Goal: Task Accomplishment & Management: Complete application form

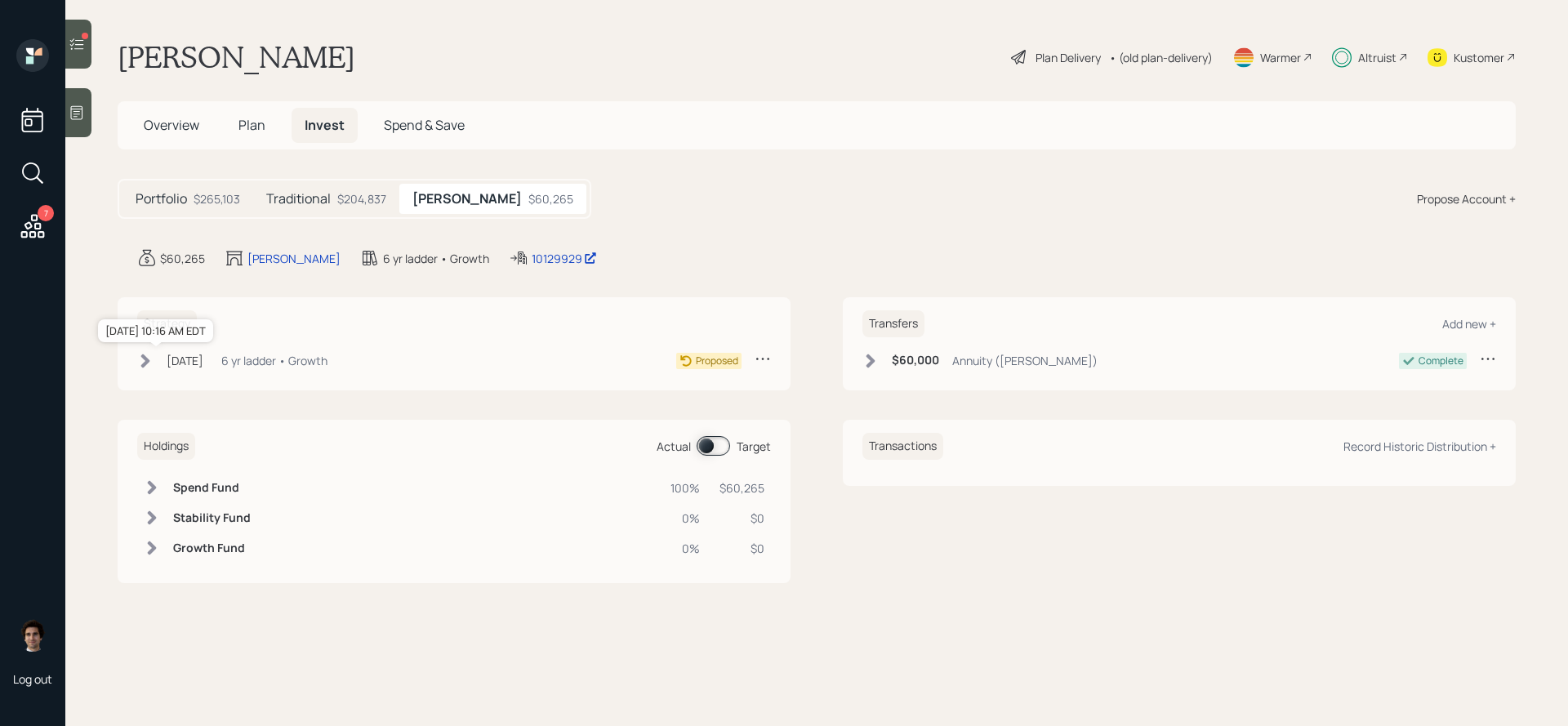
click at [173, 358] on div "[DATE]" at bounding box center [185, 360] width 37 height 17
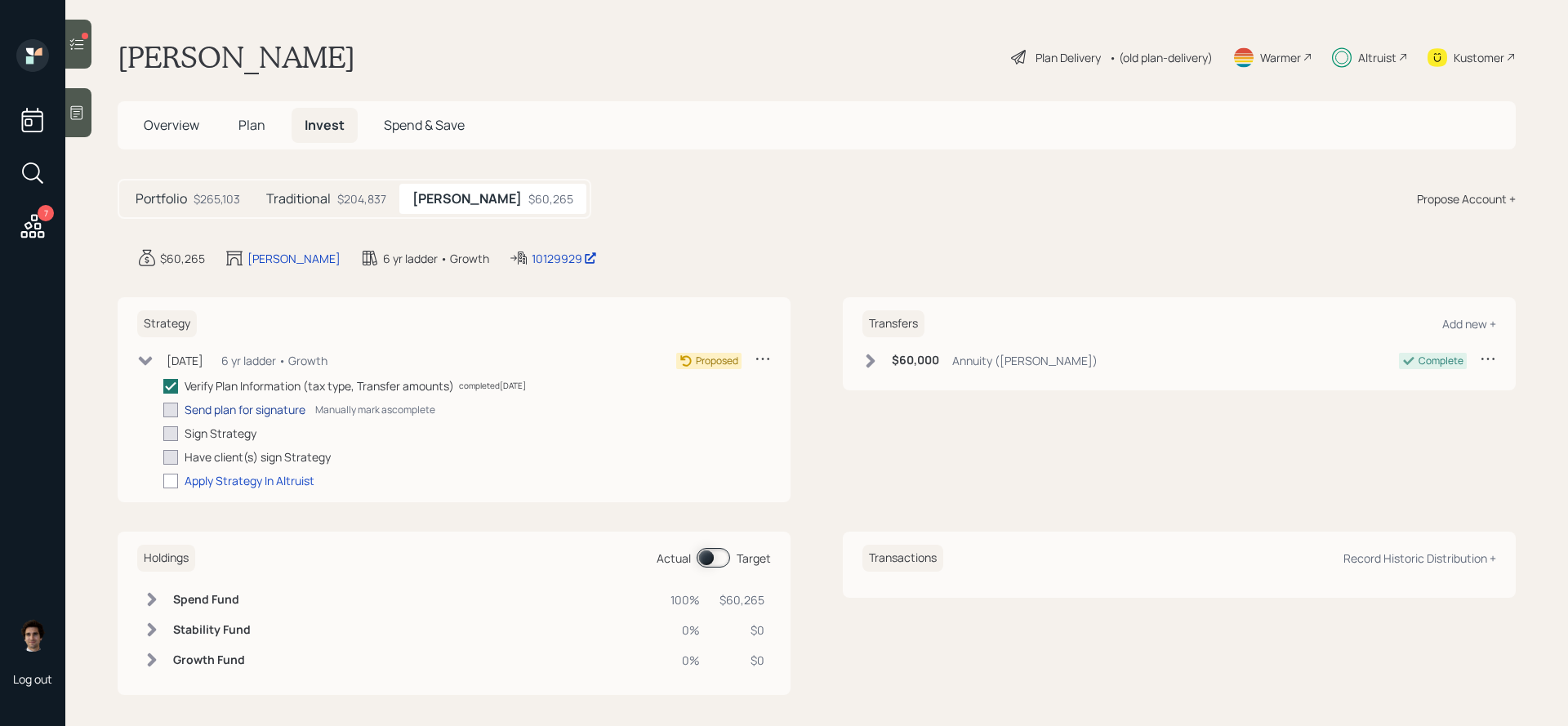
click at [223, 404] on div "Send plan for signature" at bounding box center [245, 410] width 121 height 17
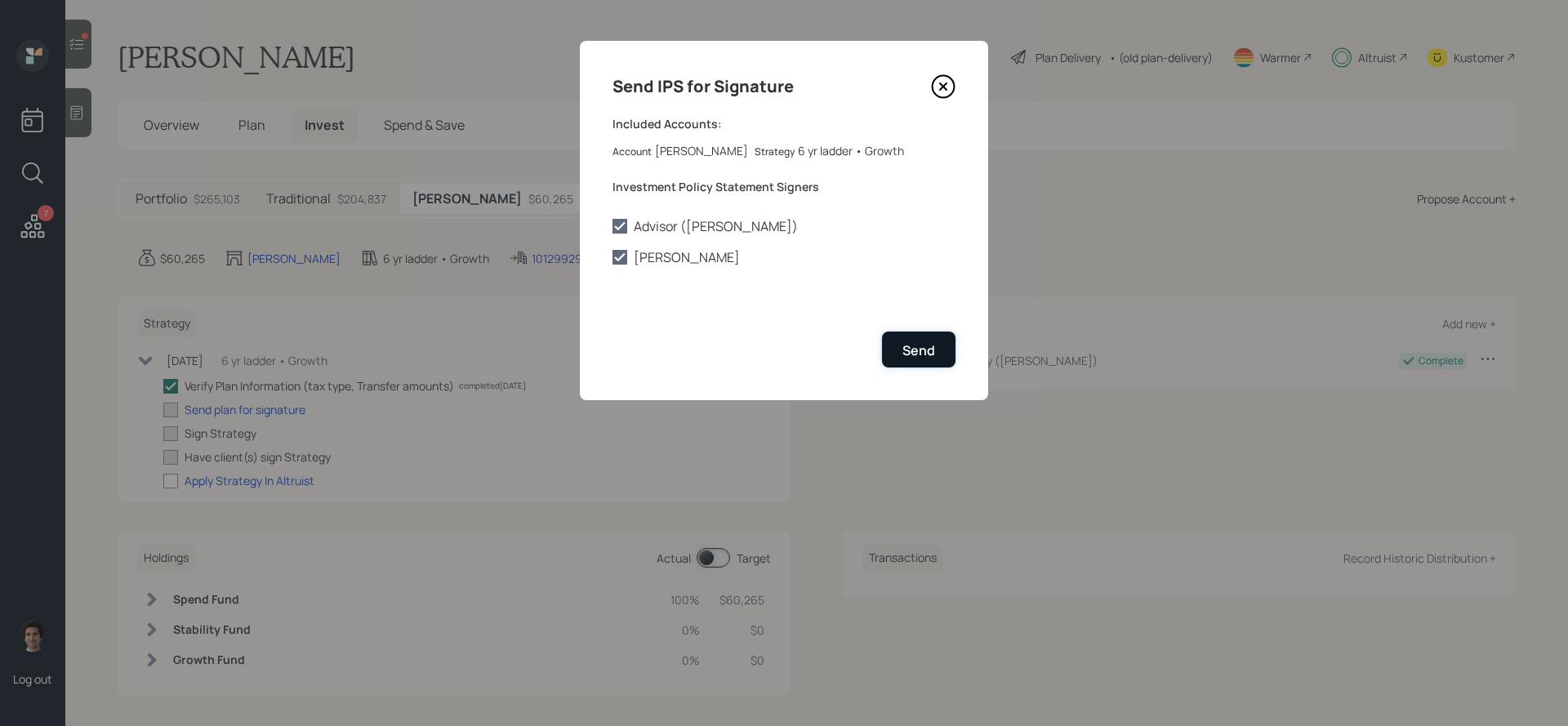
click at [935, 339] on button "Send" at bounding box center [919, 349] width 73 height 35
checkbox input "true"
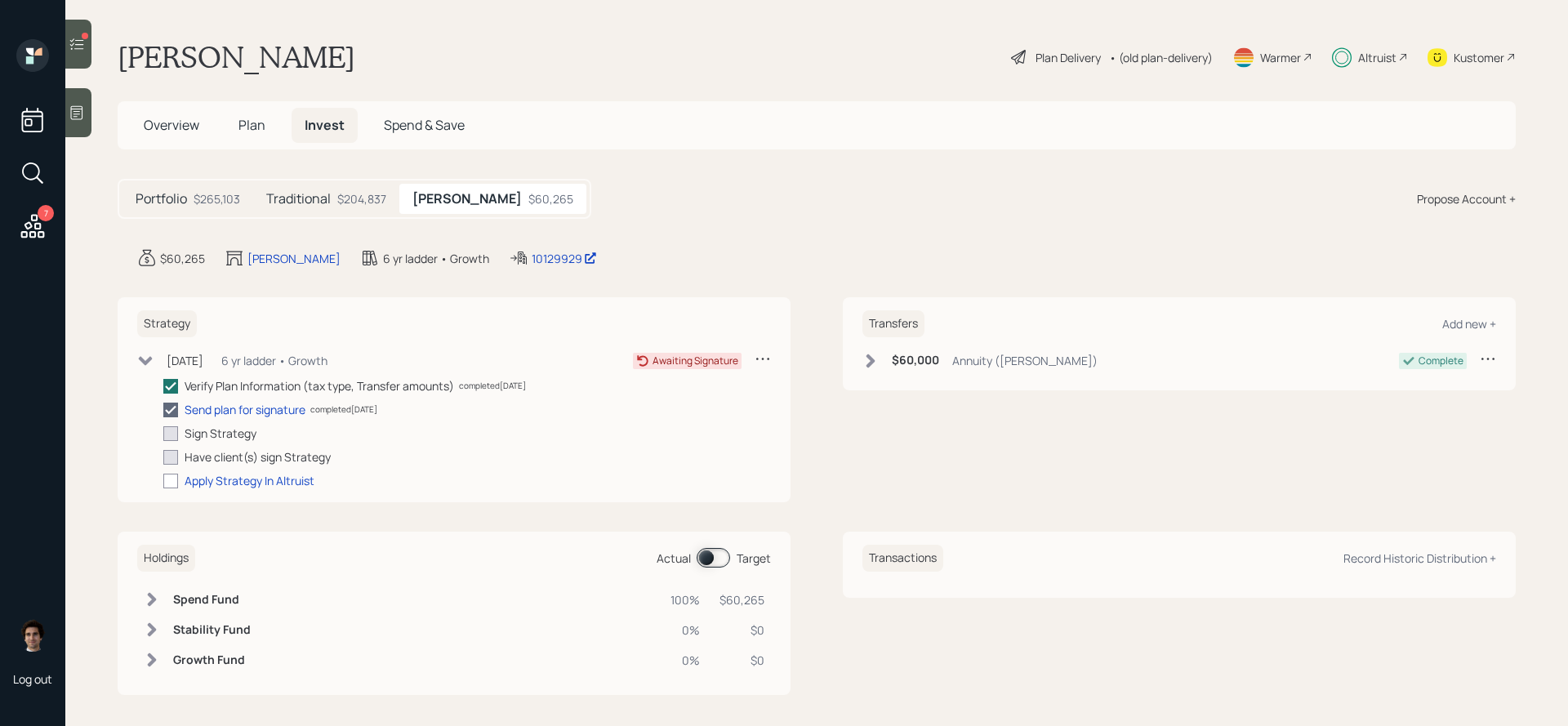
click at [928, 366] on h6 "$60,000" at bounding box center [915, 360] width 47 height 14
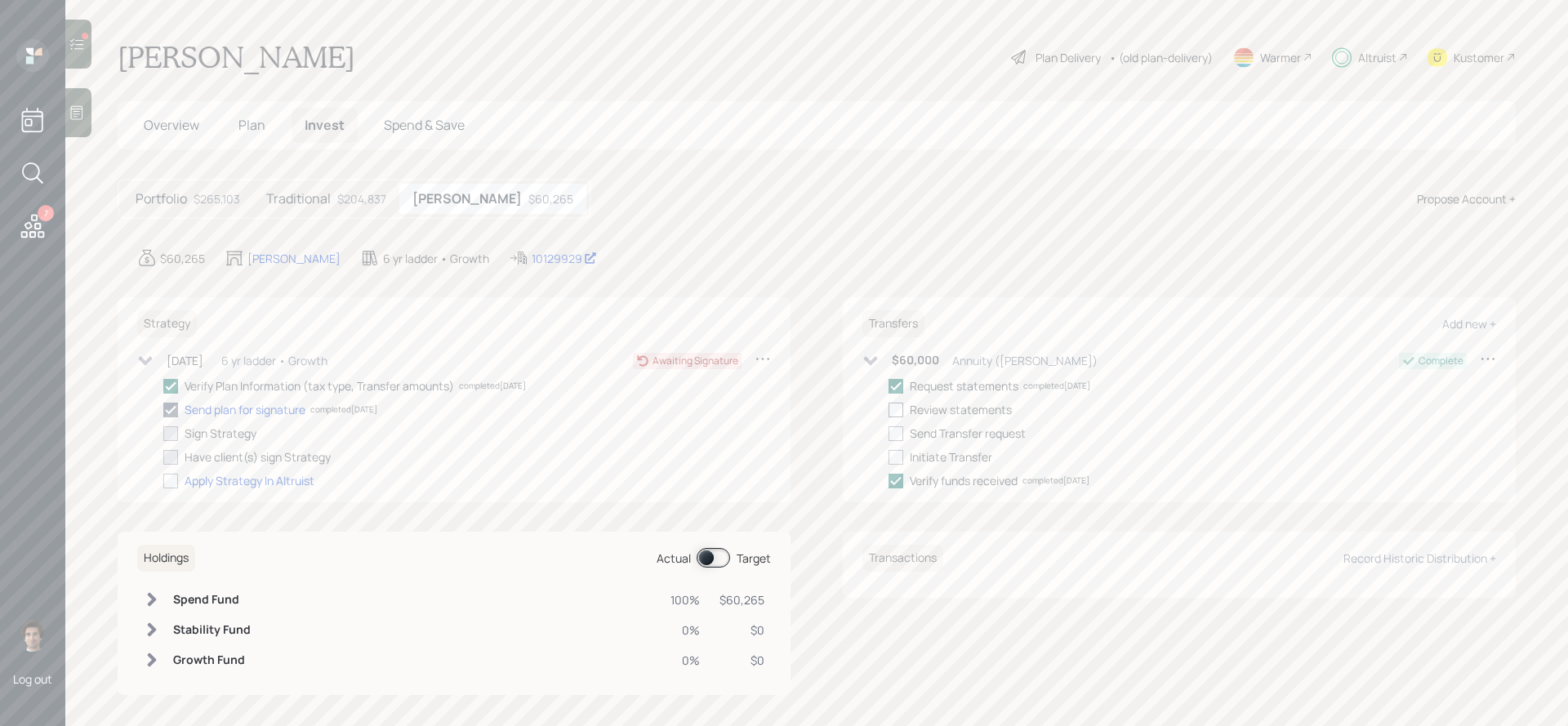
click at [907, 414] on label at bounding box center [900, 410] width 21 height 17
click at [889, 410] on input "checkbox" at bounding box center [888, 409] width 1 height 1
checkbox input "true"
click at [904, 430] on label at bounding box center [900, 434] width 21 height 17
click at [889, 433] on input "checkbox" at bounding box center [888, 433] width 1 height 1
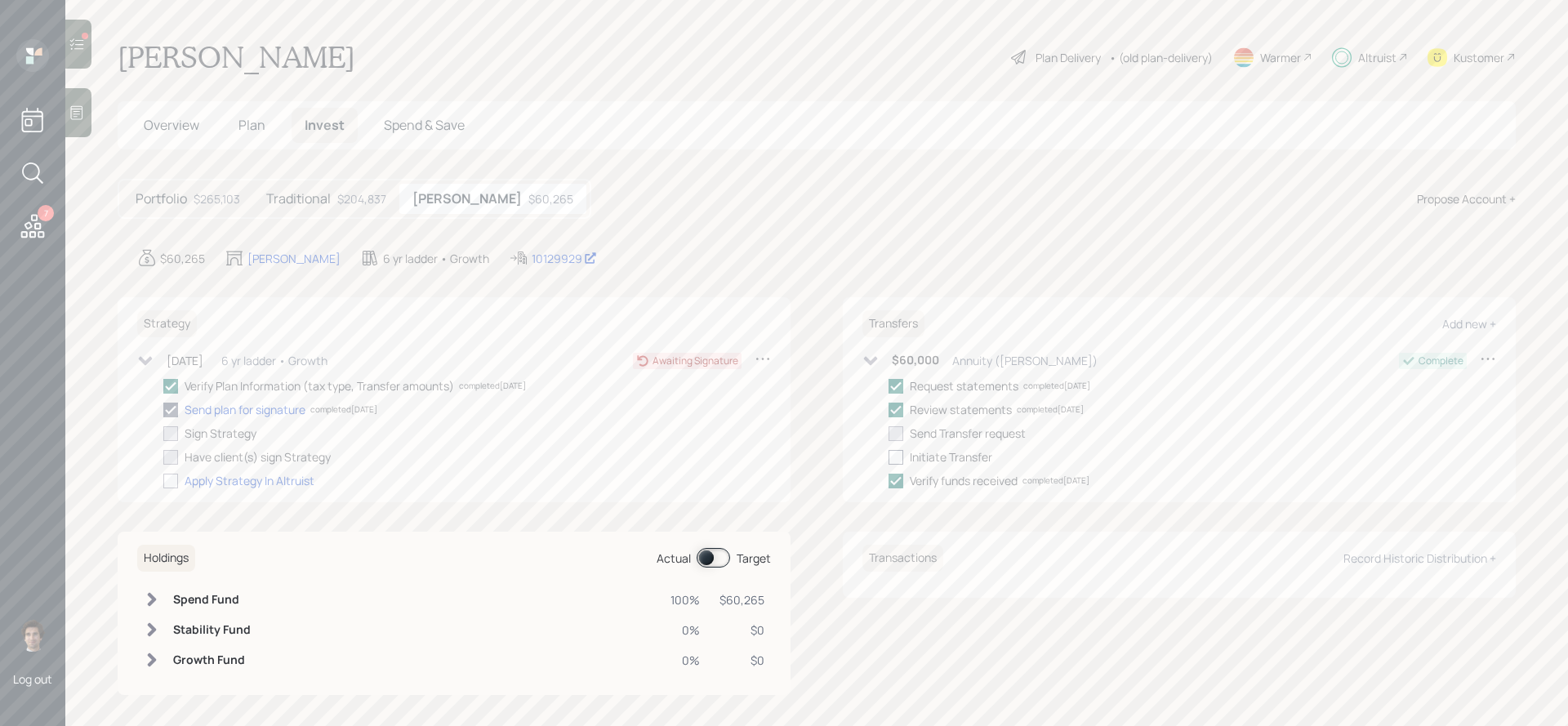
checkbox input "true"
click at [903, 461] on label at bounding box center [900, 457] width 21 height 17
click at [889, 457] on input "checkbox" at bounding box center [888, 456] width 1 height 1
checkbox input "true"
click at [92, 58] on div at bounding box center [79, 44] width 26 height 49
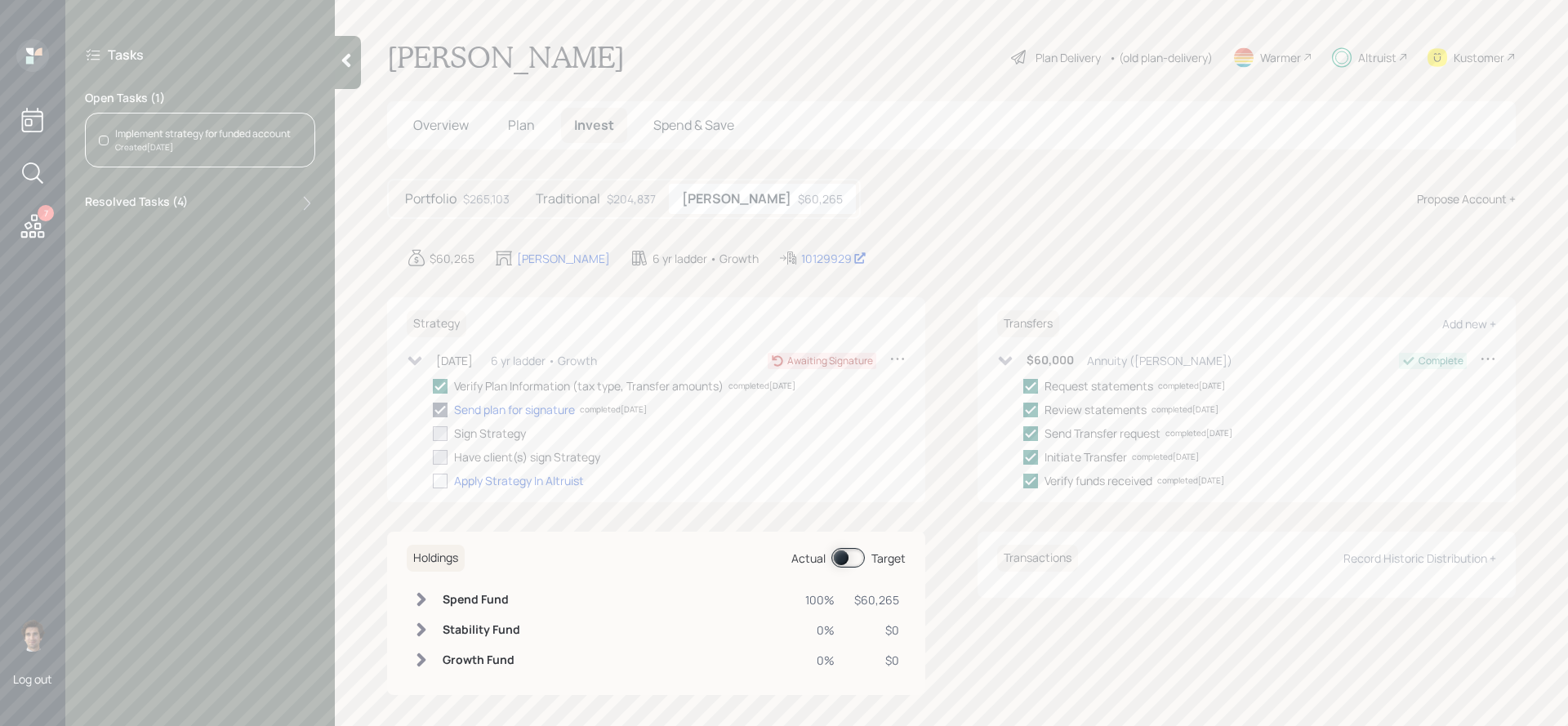
click at [375, 49] on main "[PERSON_NAME] Plan Delivery • (old plan-delivery) Warmer Altruist Kustomer Over…" at bounding box center [952, 363] width 1234 height 726
click at [338, 55] on div at bounding box center [348, 62] width 26 height 53
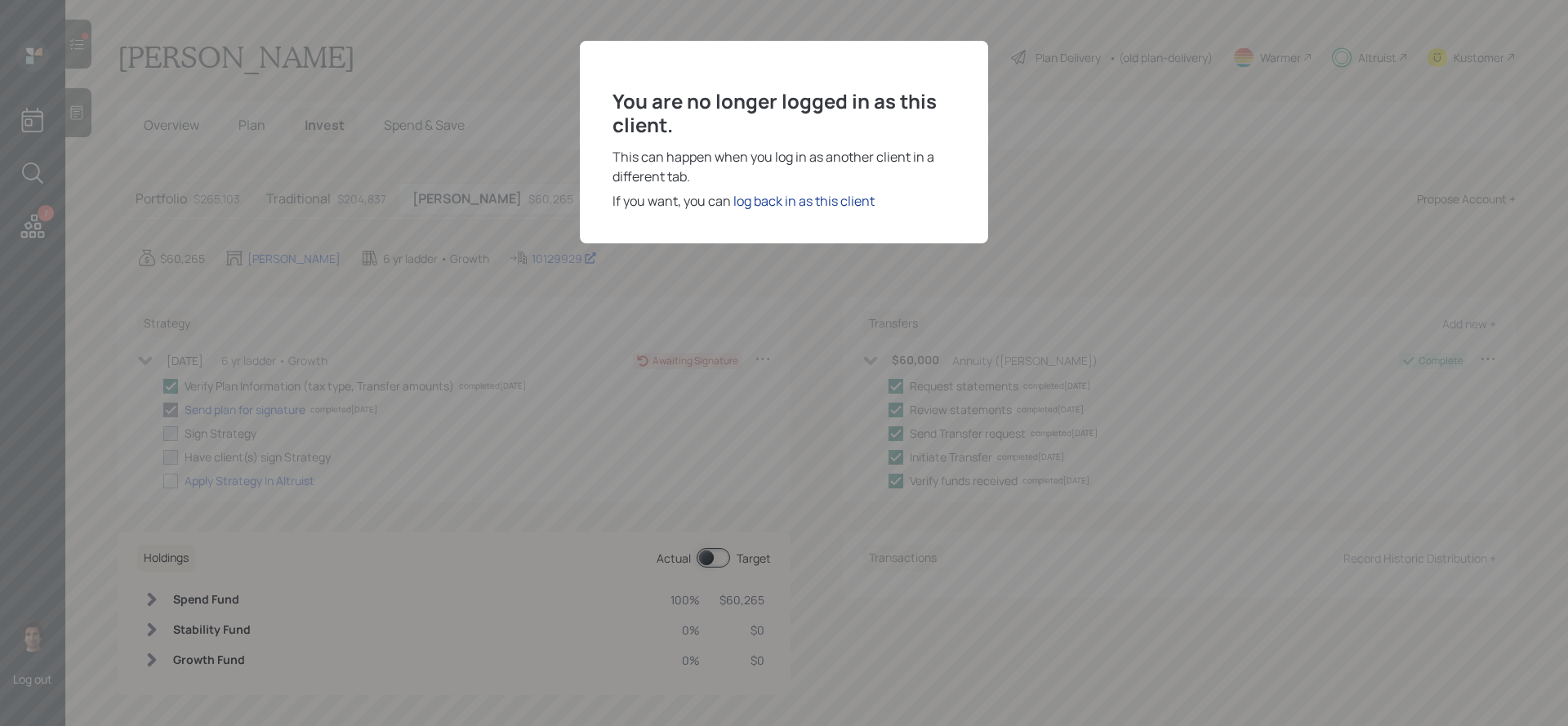
click at [825, 205] on div "log back in as this client" at bounding box center [805, 201] width 141 height 19
